Goal: Task Accomplishment & Management: Use online tool/utility

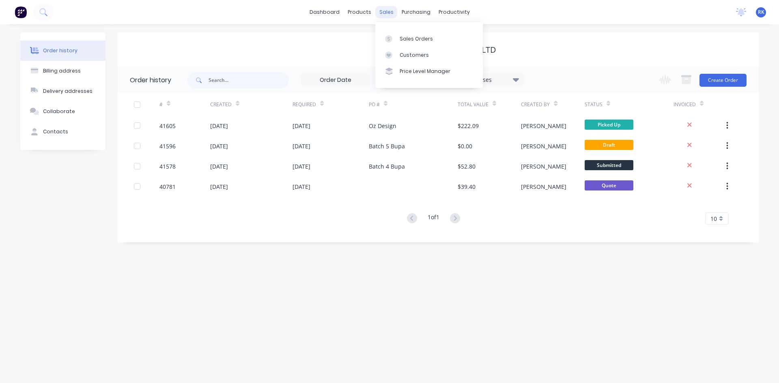
click at [388, 13] on div "sales" at bounding box center [386, 12] width 22 height 12
click at [404, 39] on div "Sales Orders" at bounding box center [416, 38] width 33 height 7
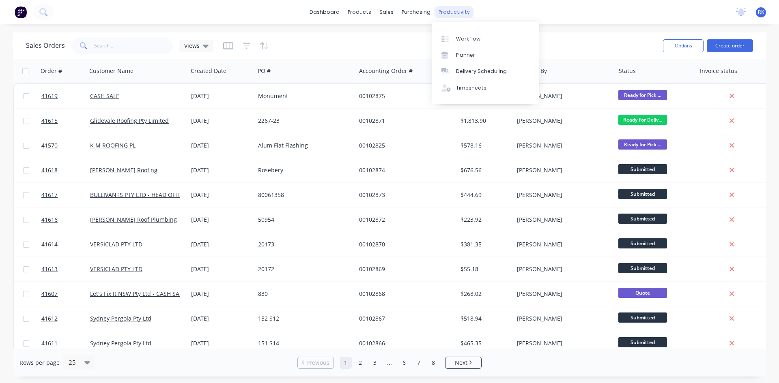
click at [451, 13] on div "productivity" at bounding box center [453, 12] width 39 height 12
click at [463, 55] on div "Planner" at bounding box center [465, 55] width 19 height 7
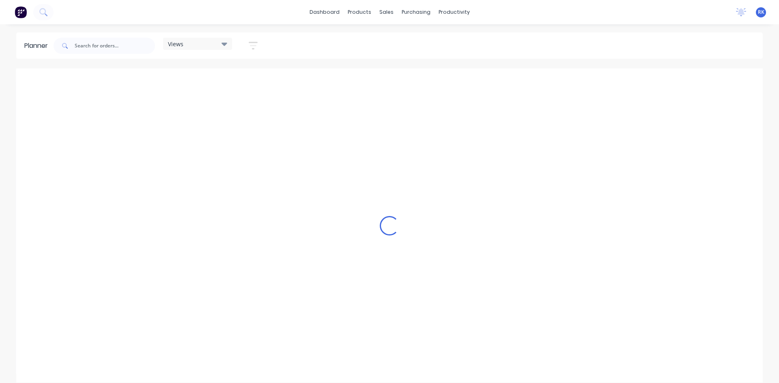
scroll to position [0, 779]
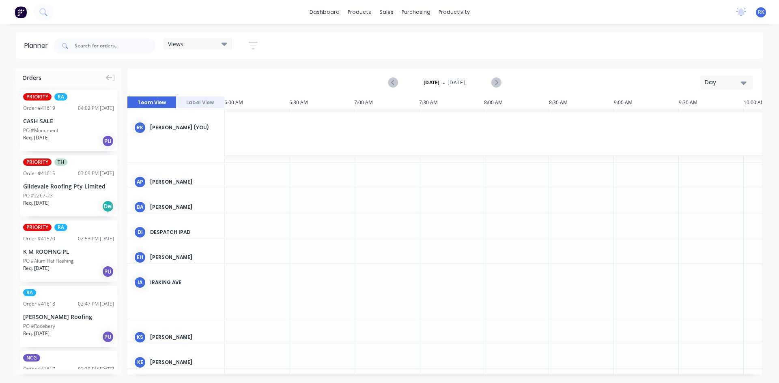
click at [718, 84] on div "Day" at bounding box center [723, 82] width 37 height 9
click at [698, 125] on div "Week" at bounding box center [712, 120] width 80 height 16
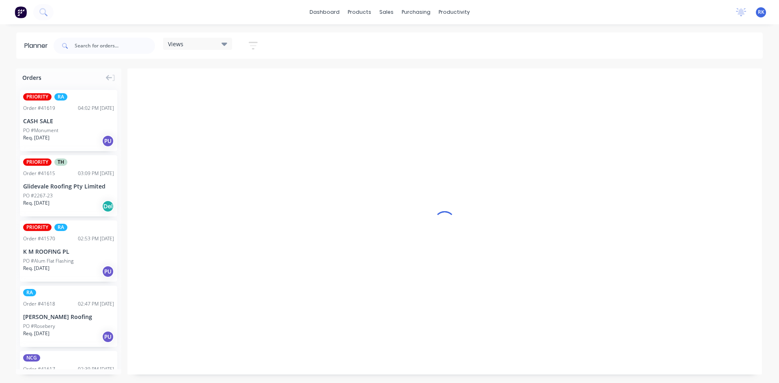
scroll to position [0, 0]
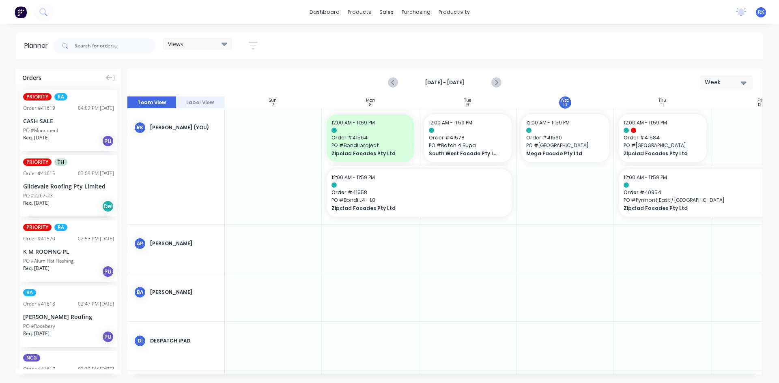
click at [212, 44] on div "Views" at bounding box center [197, 43] width 59 height 7
click at [187, 169] on button "[PERSON_NAME]" at bounding box center [212, 167] width 86 height 9
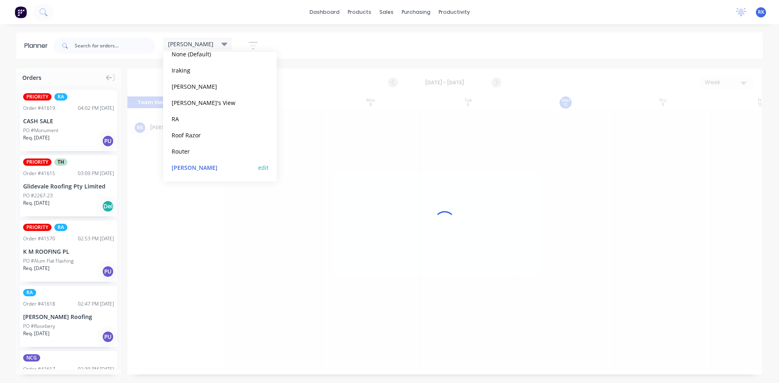
scroll to position [0, 0]
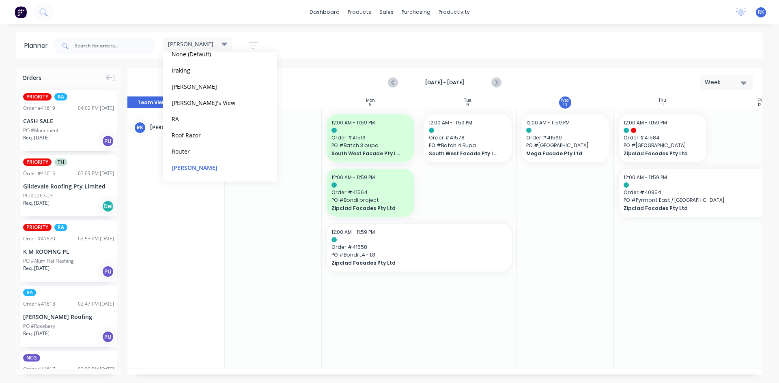
click at [297, 311] on div at bounding box center [272, 239] width 97 height 260
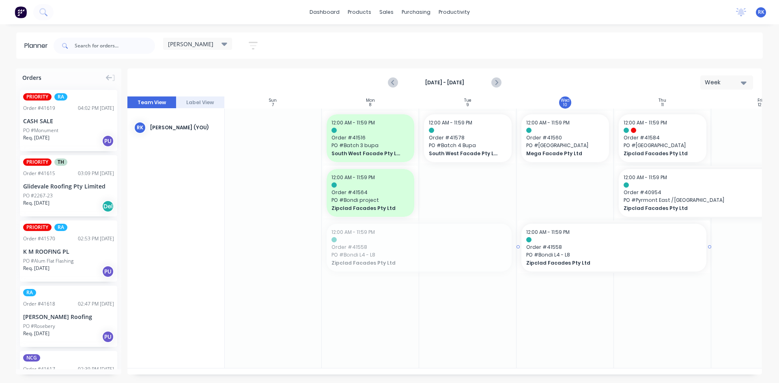
drag, startPoint x: 382, startPoint y: 252, endPoint x: 544, endPoint y: 284, distance: 165.4
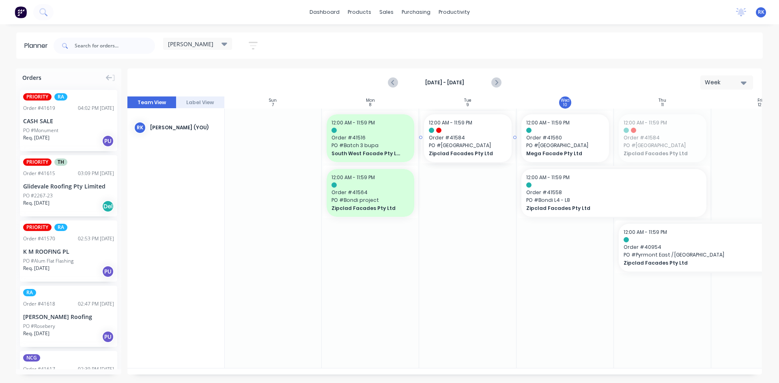
drag, startPoint x: 650, startPoint y: 136, endPoint x: 495, endPoint y: 196, distance: 165.9
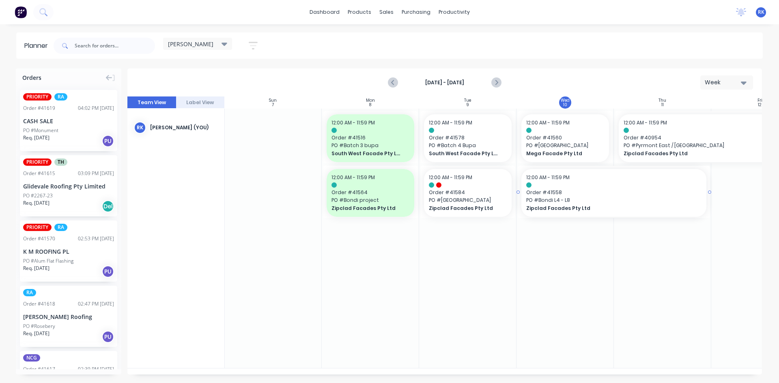
drag, startPoint x: 518, startPoint y: 192, endPoint x: 613, endPoint y: 191, distance: 94.9
drag, startPoint x: 464, startPoint y: 142, endPoint x: 586, endPoint y: 269, distance: 176.2
drag, startPoint x: 517, startPoint y: 138, endPoint x: 618, endPoint y: 138, distance: 101.0
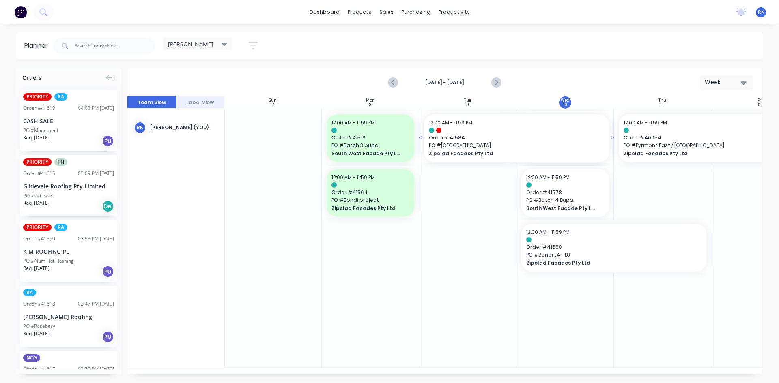
drag, startPoint x: 513, startPoint y: 136, endPoint x: 612, endPoint y: 141, distance: 98.7
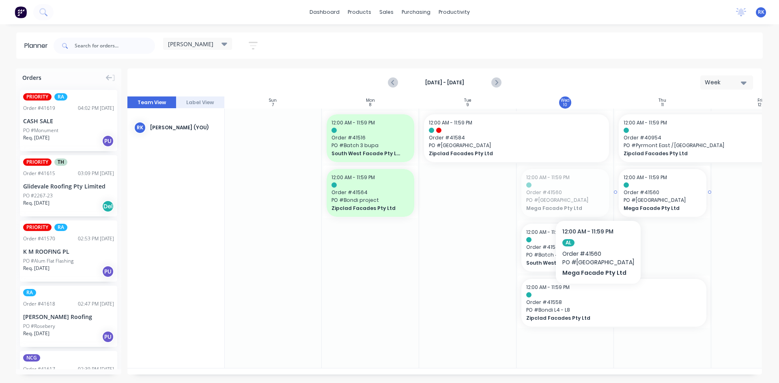
drag, startPoint x: 574, startPoint y: 194, endPoint x: 623, endPoint y: 198, distance: 50.0
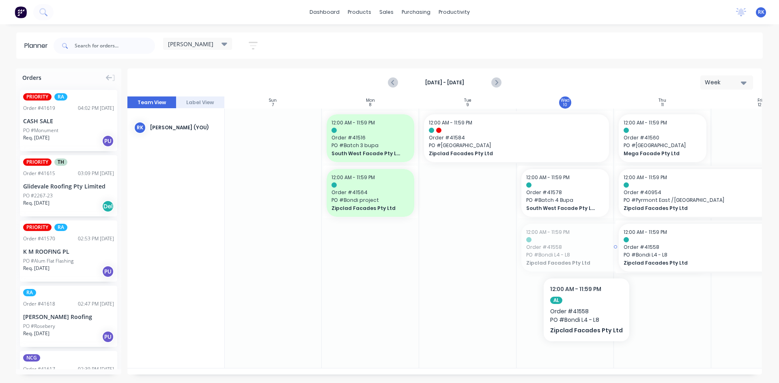
drag, startPoint x: 562, startPoint y: 251, endPoint x: 584, endPoint y: 254, distance: 21.6
